Goal: Task Accomplishment & Management: Manage account settings

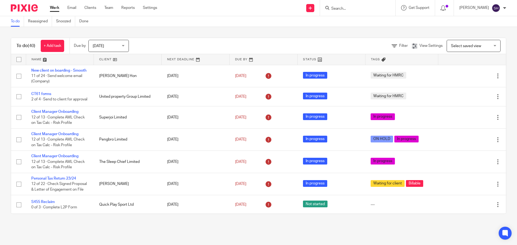
click at [84, 8] on ul "Work Email Clients Team Reports Settings" at bounding box center [107, 7] width 115 height 5
click at [89, 7] on link "Clients" at bounding box center [90, 7] width 12 height 5
click at [94, 9] on link "Clients" at bounding box center [90, 7] width 12 height 5
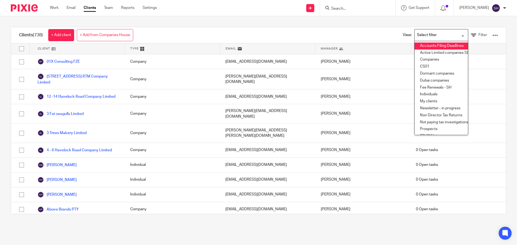
click at [435, 45] on li "Accounts Filing Deadlines" at bounding box center [440, 46] width 53 height 7
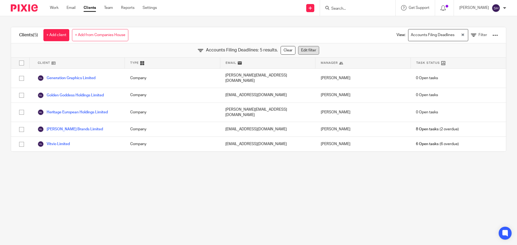
click at [304, 52] on link "Edit filter" at bounding box center [308, 50] width 21 height 9
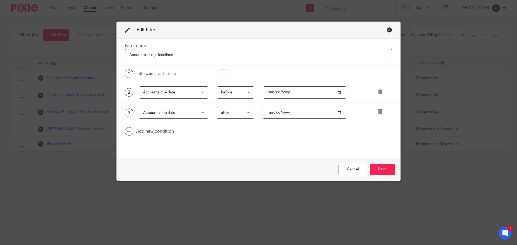
click at [275, 91] on input "[DATE]" at bounding box center [305, 92] width 84 height 12
type input "[DATE]"
click at [274, 114] on input "[DATE]" at bounding box center [305, 113] width 84 height 12
type input "[DATE]"
drag, startPoint x: 376, startPoint y: 171, endPoint x: 272, endPoint y: 98, distance: 126.8
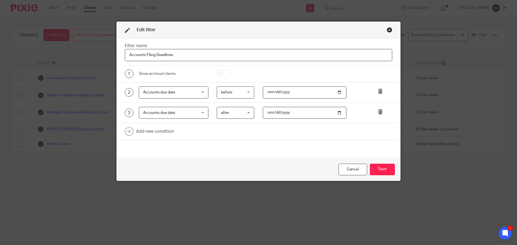
click at [272, 98] on form "Filter name Accounts Filing Deadlines 1 Show archived clients 2 Accounts due da…" at bounding box center [259, 110] width 284 height 142
click at [273, 92] on input "[DATE]" at bounding box center [305, 92] width 84 height 12
type input "[DATE]"
click at [274, 112] on input "[DATE]" at bounding box center [305, 113] width 84 height 12
type input "[DATE]"
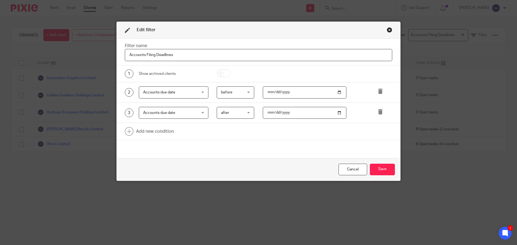
click at [395, 170] on div "Cancel Save" at bounding box center [259, 169] width 284 height 23
click at [386, 169] on button "Save" at bounding box center [382, 170] width 25 height 12
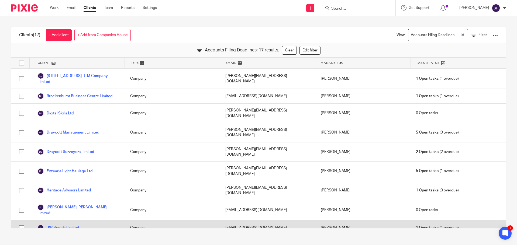
scroll to position [98, 0]
